Goal: Check status: Check status

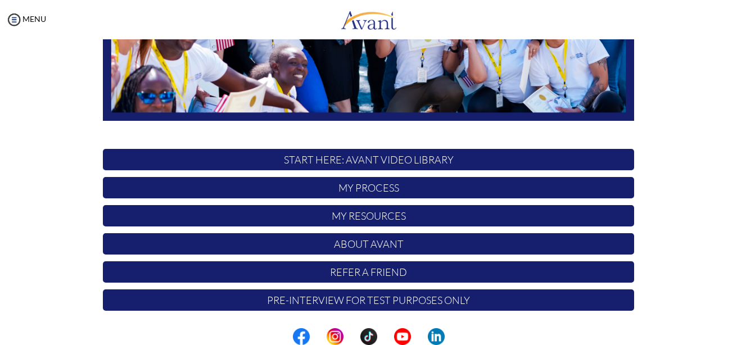
scroll to position [279, 0]
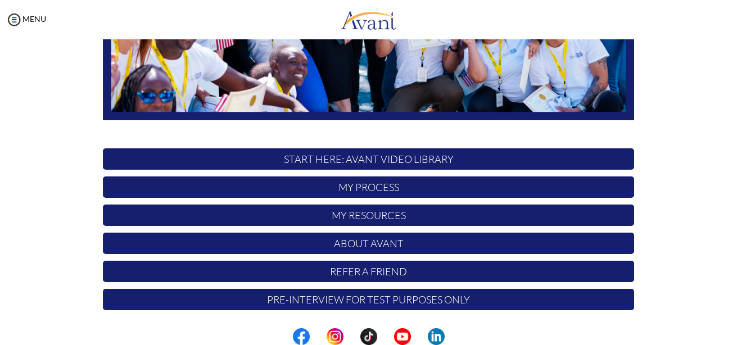
click at [425, 188] on p "My Process" at bounding box center [368, 186] width 531 height 21
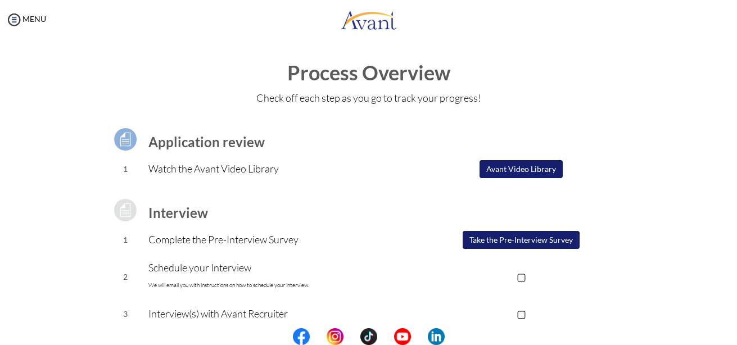
scroll to position [56, 0]
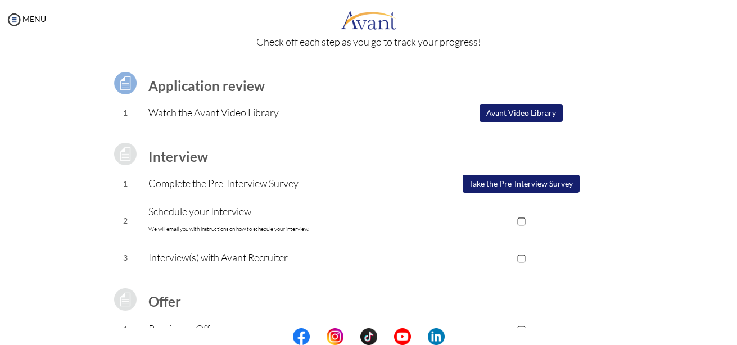
click at [520, 253] on p "▢" at bounding box center [520, 257] width 225 height 16
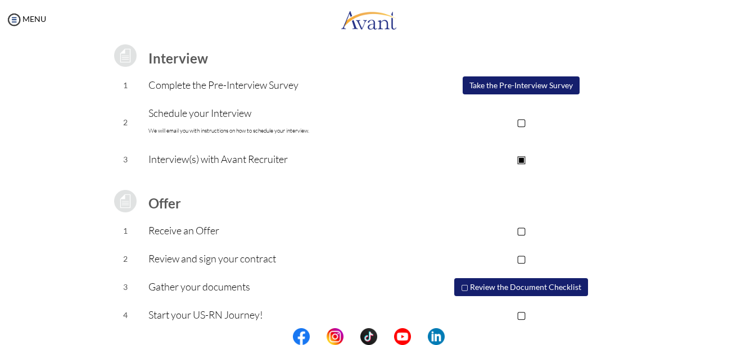
scroll to position [166, 0]
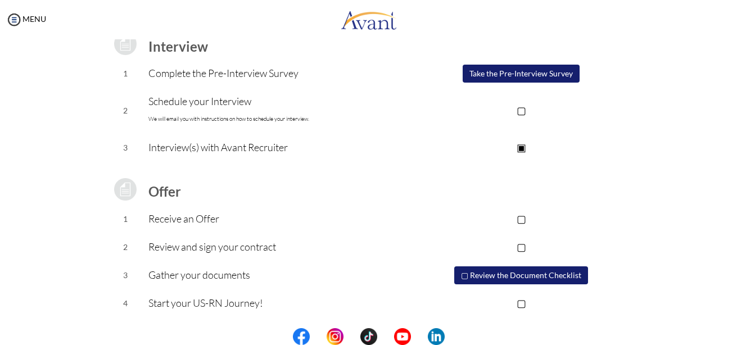
click at [517, 143] on p "▣" at bounding box center [520, 147] width 225 height 16
click at [523, 144] on p "▢" at bounding box center [520, 147] width 225 height 16
click at [520, 148] on p "▣" at bounding box center [520, 147] width 225 height 16
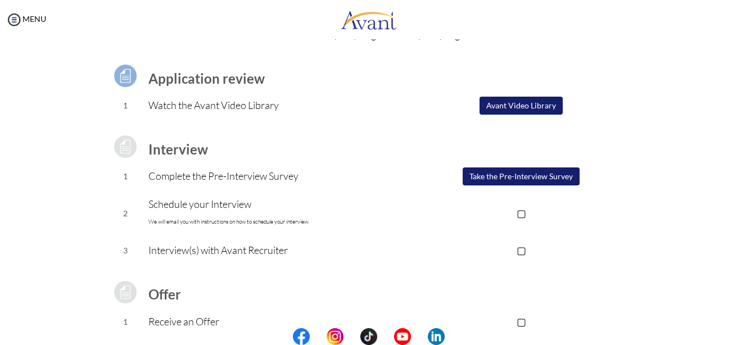
scroll to position [54, 0]
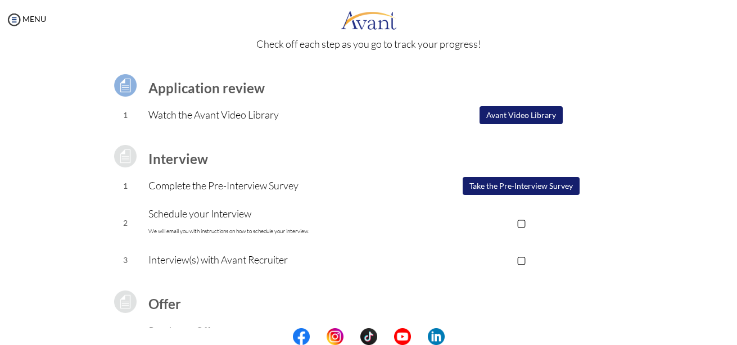
click at [521, 113] on button "Avant Video Library" at bounding box center [520, 115] width 83 height 18
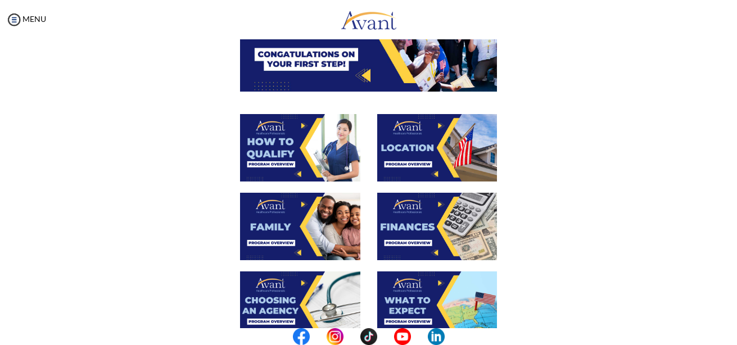
scroll to position [0, 0]
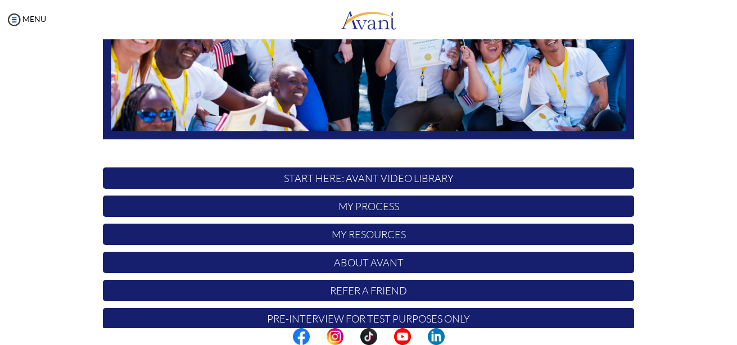
scroll to position [279, 0]
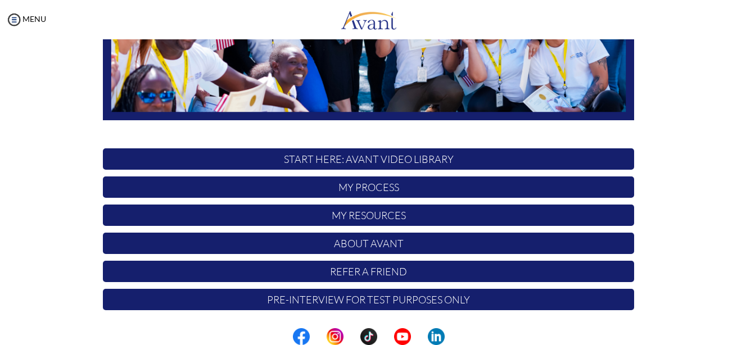
click at [456, 188] on p "My Process" at bounding box center [368, 186] width 531 height 21
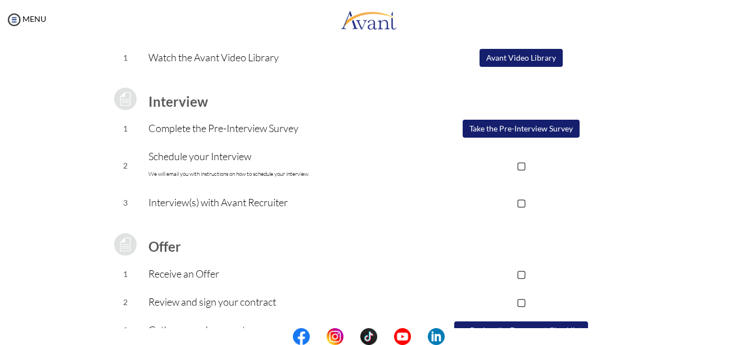
scroll to position [112, 0]
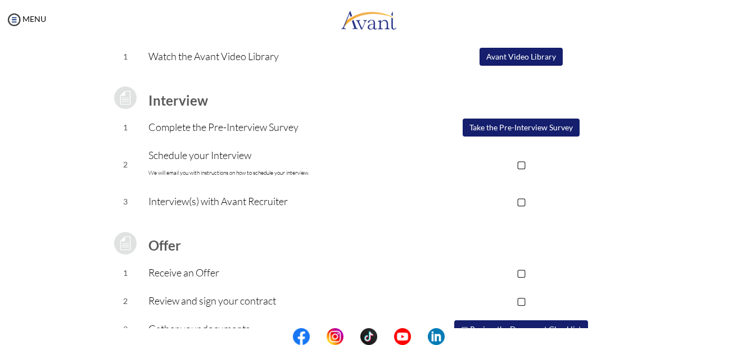
click at [529, 53] on button "Avant Video Library" at bounding box center [520, 57] width 83 height 18
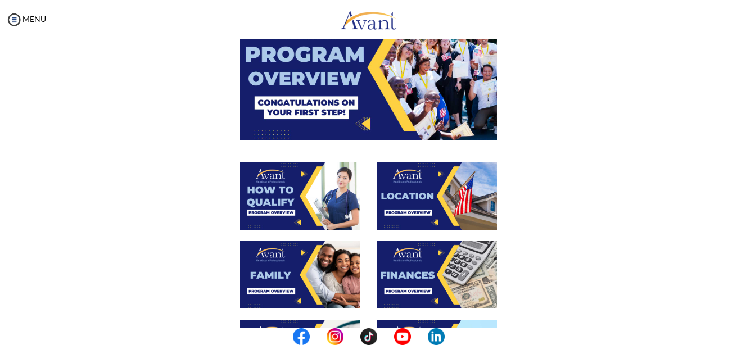
scroll to position [0, 0]
